Goal: Information Seeking & Learning: Learn about a topic

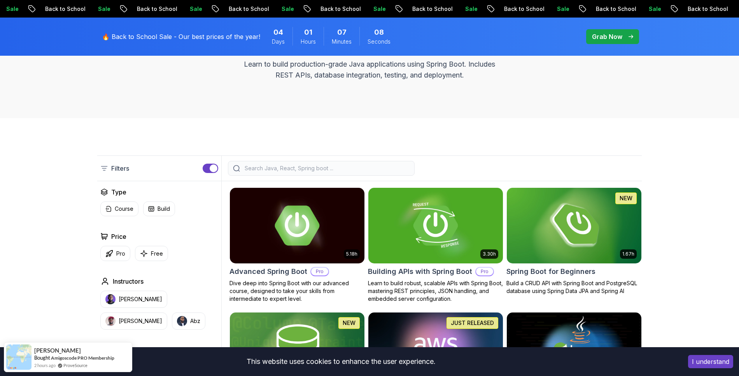
scroll to position [101, 0]
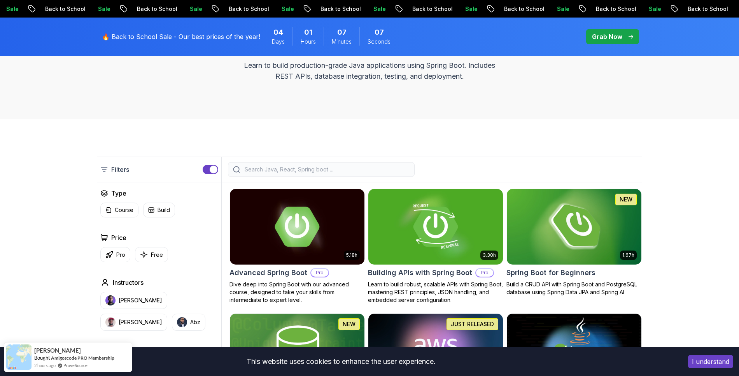
click at [561, 222] on img at bounding box center [574, 226] width 141 height 79
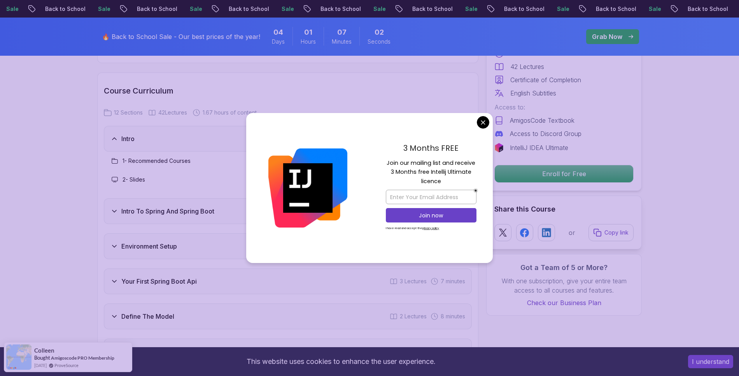
scroll to position [1002, 0]
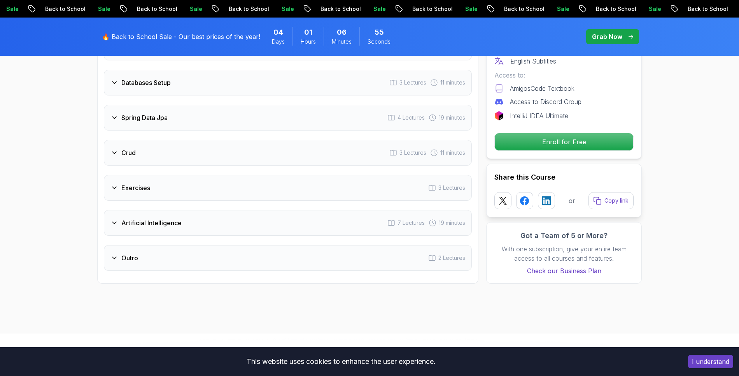
click at [171, 175] on div "Exercises 3 Lectures" at bounding box center [288, 188] width 368 height 26
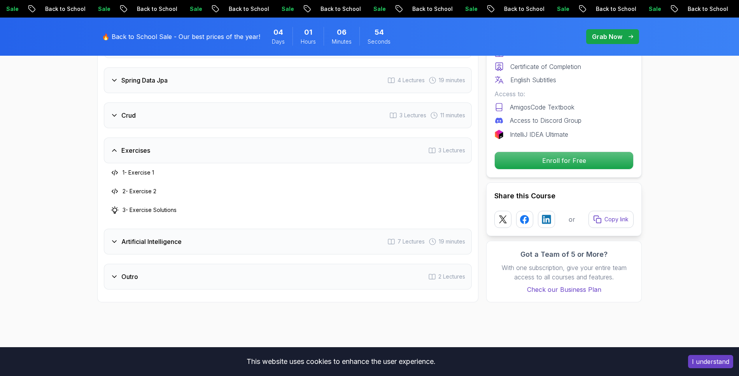
scroll to position [1224, 0]
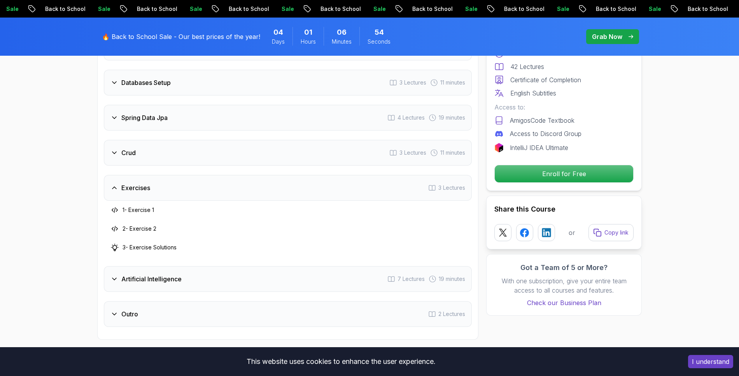
click at [171, 175] on div "Exercises 3 Lectures" at bounding box center [288, 188] width 368 height 26
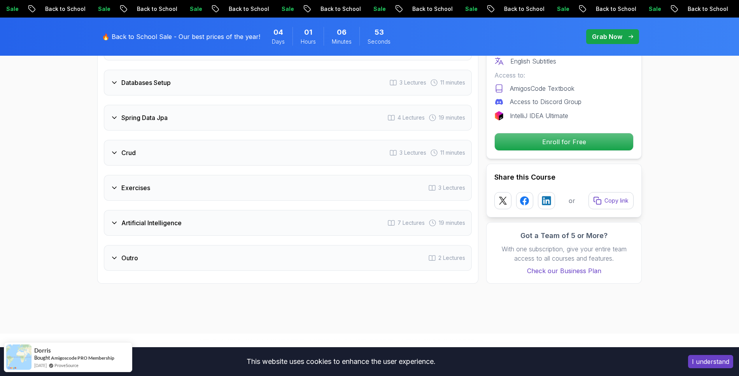
click at [163, 143] on div "Crud 3 Lectures 11 minutes" at bounding box center [288, 153] width 368 height 26
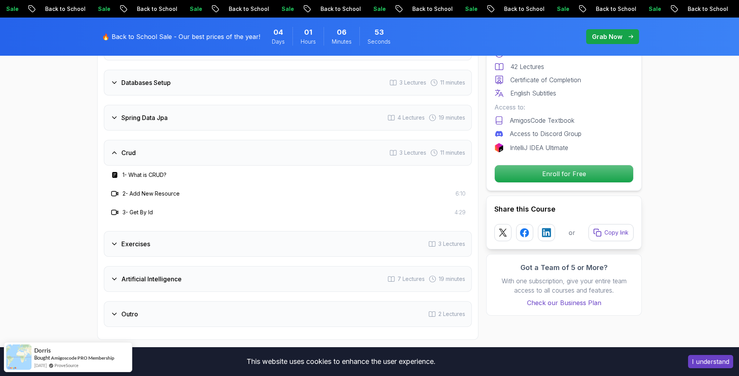
click at [163, 143] on div "Crud 3 Lectures 11 minutes" at bounding box center [288, 153] width 368 height 26
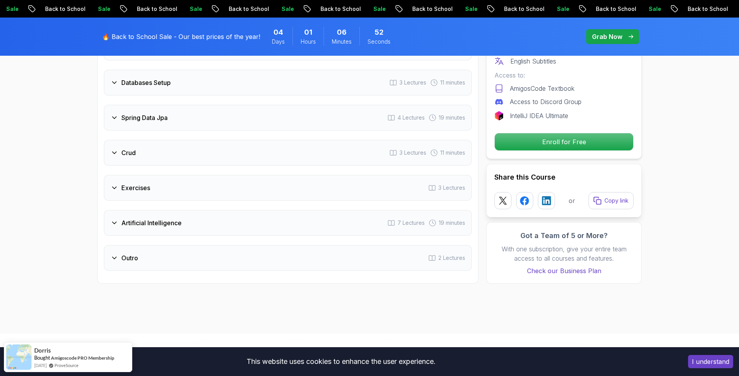
click at [166, 113] on h3 "Spring Data Jpa" at bounding box center [144, 117] width 46 height 9
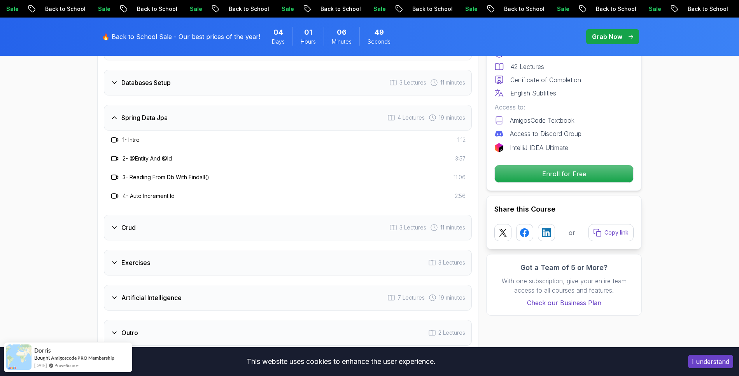
click at [166, 113] on h3 "Spring Data Jpa" at bounding box center [144, 117] width 46 height 9
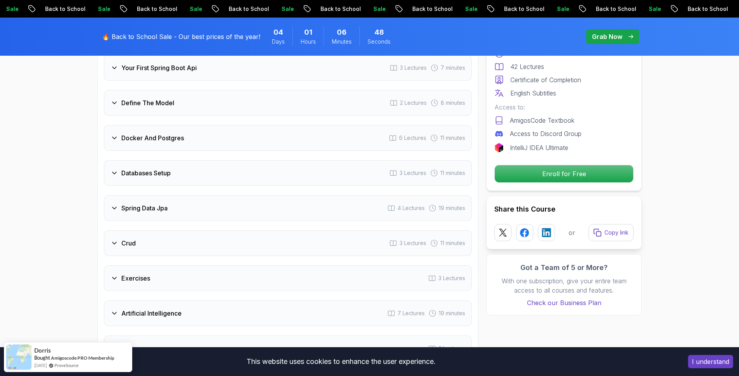
scroll to position [1128, 0]
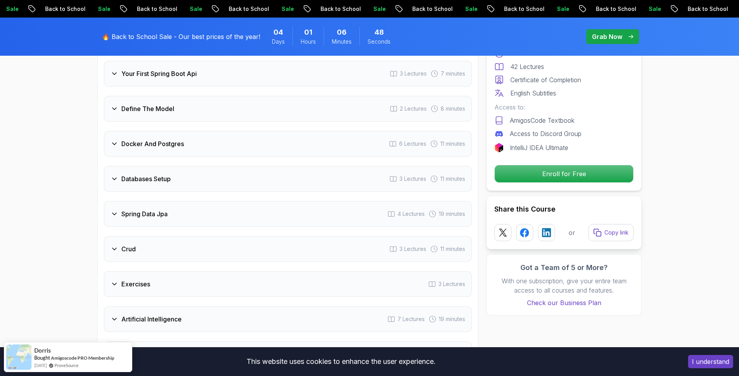
click at [161, 174] on h3 "Databases Setup" at bounding box center [145, 178] width 49 height 9
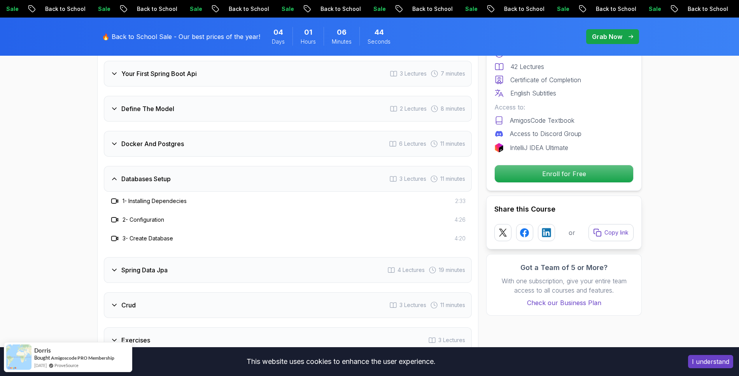
click at [161, 174] on h3 "Databases Setup" at bounding box center [145, 178] width 49 height 9
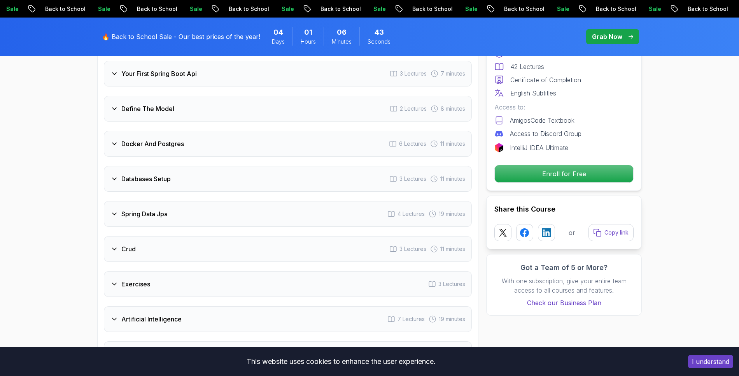
click at [172, 139] on div "Docker And Postgres 6 Lectures 11 minutes" at bounding box center [288, 144] width 368 height 26
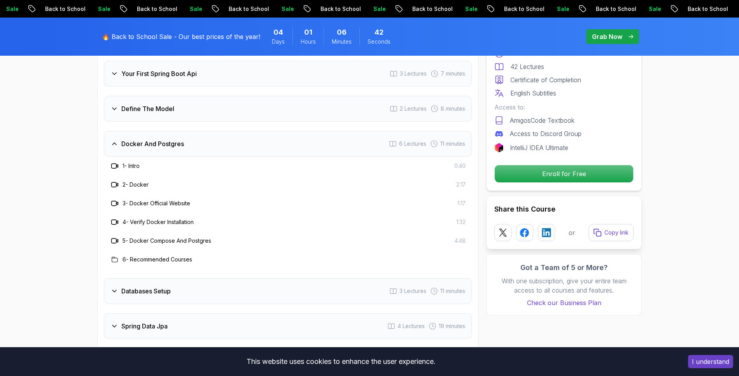
click at [175, 139] on h3 "Docker And Postgres" at bounding box center [152, 143] width 63 height 9
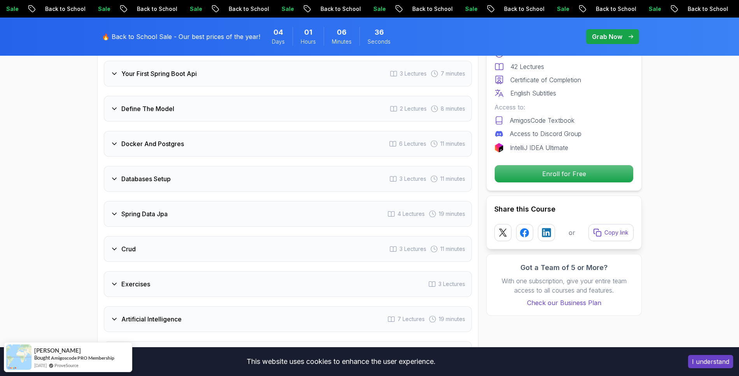
scroll to position [1122, 0]
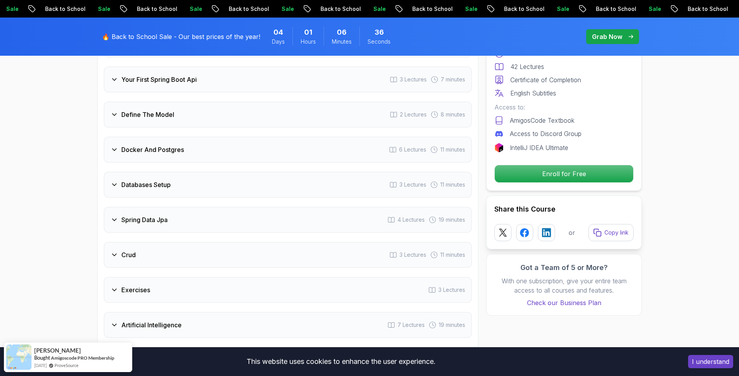
click at [165, 110] on h3 "Define The Model" at bounding box center [147, 114] width 53 height 9
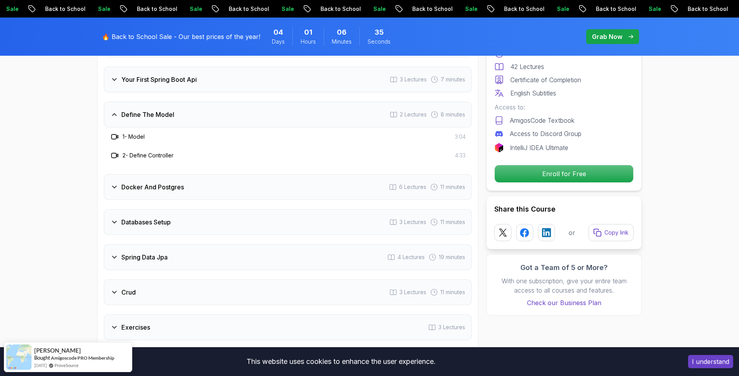
click at [165, 110] on h3 "Define The Model" at bounding box center [147, 114] width 53 height 9
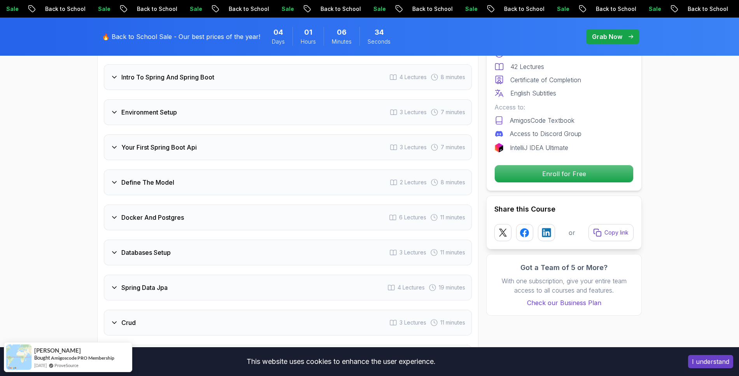
scroll to position [1045, 0]
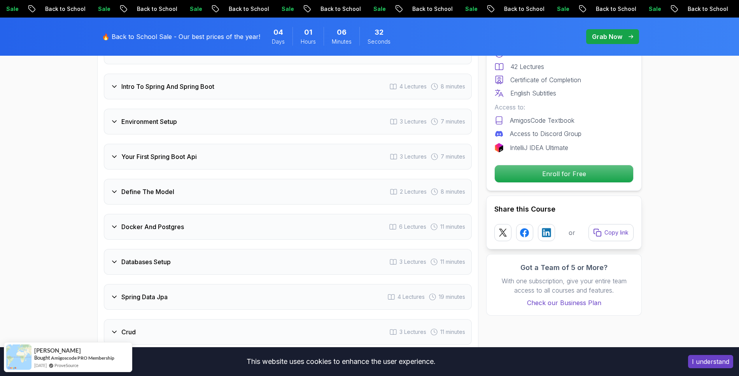
click at [168, 117] on h3 "Environment Setup" at bounding box center [149, 121] width 56 height 9
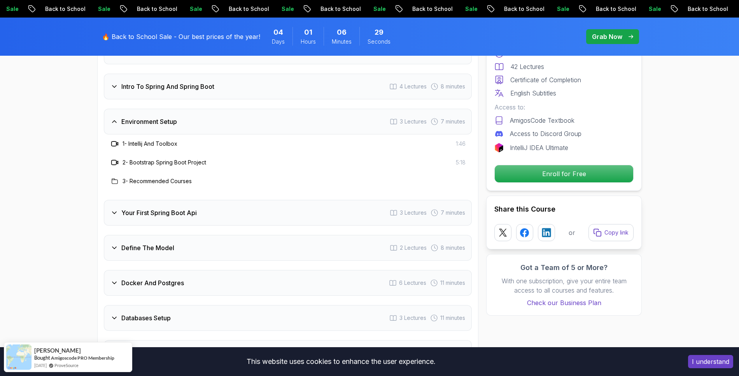
click at [168, 117] on h3 "Environment Setup" at bounding box center [149, 121] width 56 height 9
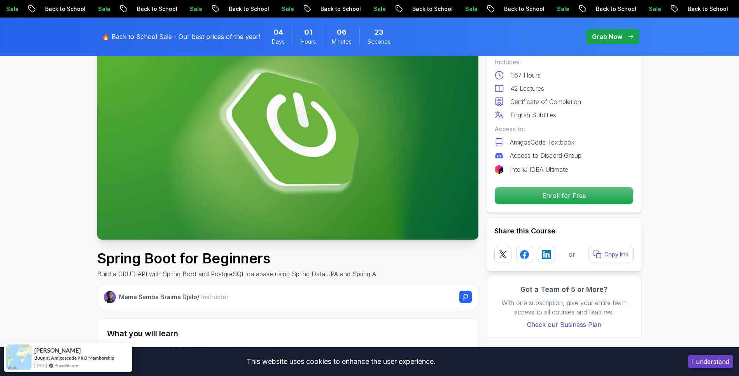
scroll to position [72, 0]
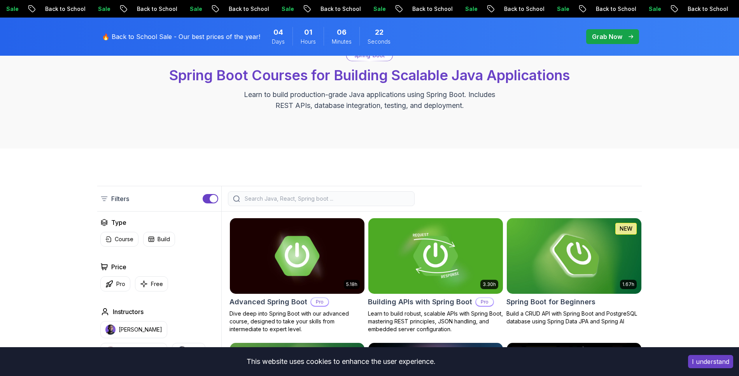
scroll to position [101, 0]
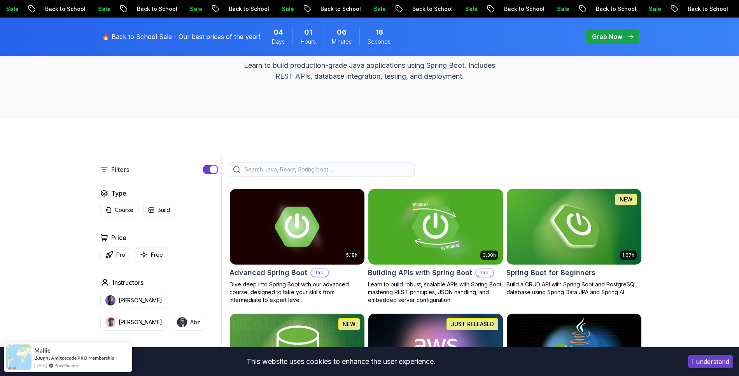
click at [445, 230] on img at bounding box center [435, 226] width 141 height 79
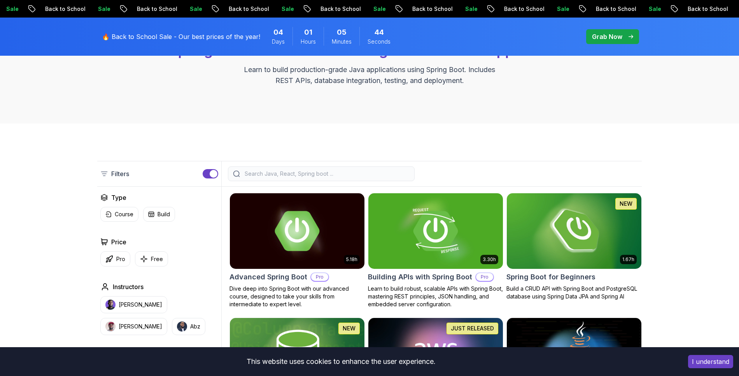
scroll to position [101, 0]
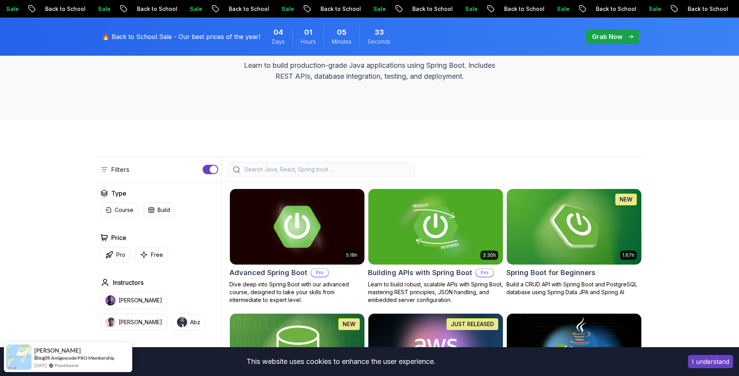
click at [309, 239] on img at bounding box center [296, 226] width 141 height 79
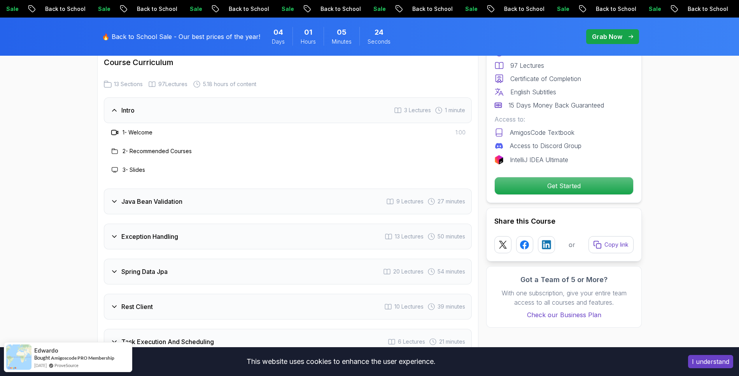
scroll to position [1058, 0]
click at [182, 195] on h3 "Java Bean Validation" at bounding box center [151, 199] width 61 height 9
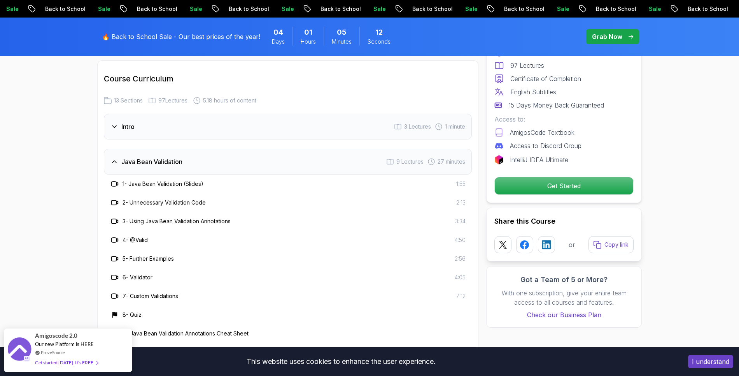
scroll to position [1043, 0]
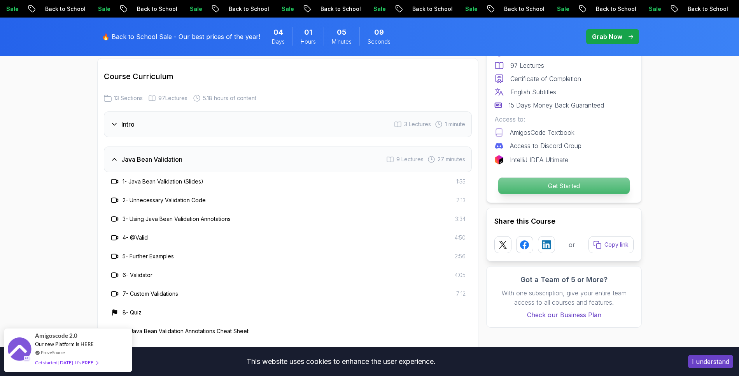
click at [549, 188] on p "Get Started" at bounding box center [565, 185] width 132 height 16
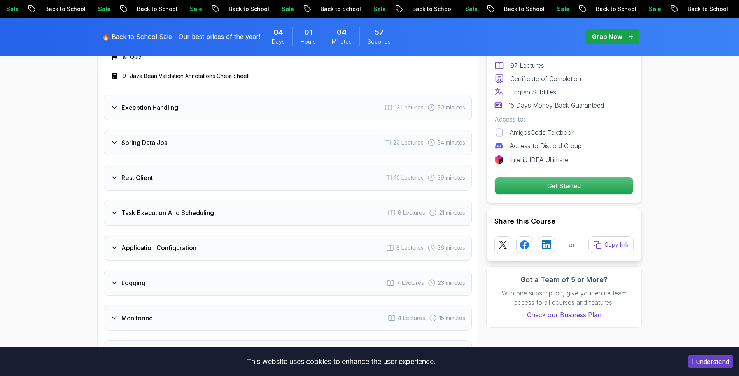
scroll to position [1263, 0]
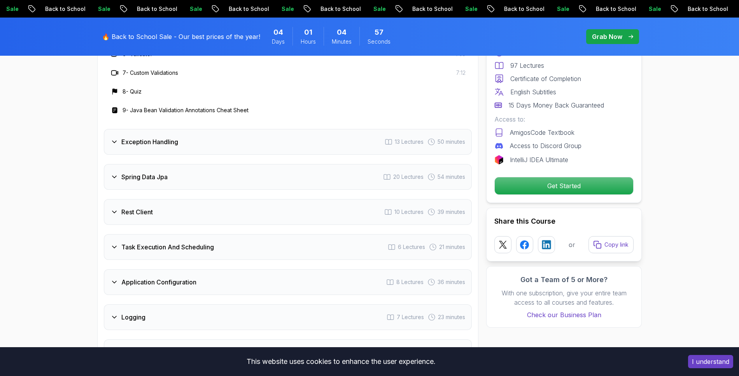
click at [160, 199] on div "Rest Client 10 Lectures 39 minutes" at bounding box center [288, 212] width 368 height 26
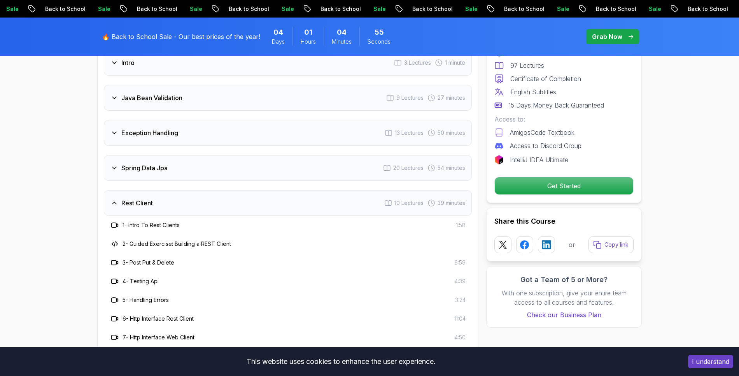
click at [139, 198] on h3 "Rest Client" at bounding box center [137, 202] width 32 height 9
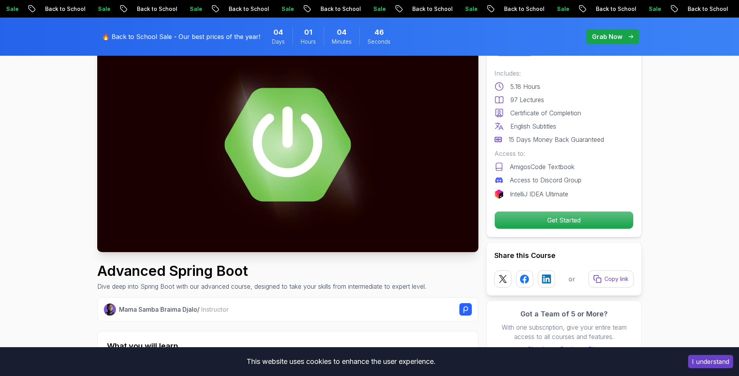
scroll to position [64, 0]
